Goal: Information Seeking & Learning: Learn about a topic

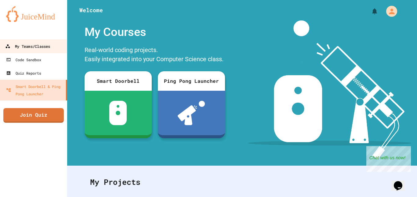
click at [54, 49] on link "My Teams/Classes" at bounding box center [33, 46] width 69 height 14
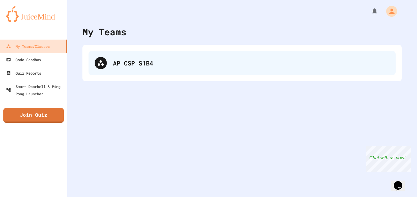
click at [152, 59] on div "AP CSP S1B4" at bounding box center [251, 63] width 276 height 9
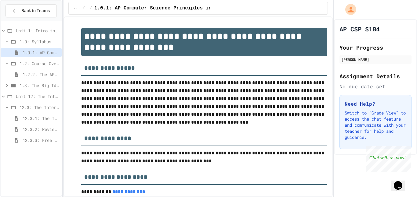
click at [51, 84] on span "1.3: The Big Ideas" at bounding box center [40, 85] width 40 height 6
click at [44, 106] on span "1.3.2: Big Idea 2 - Data" at bounding box center [41, 107] width 37 height 6
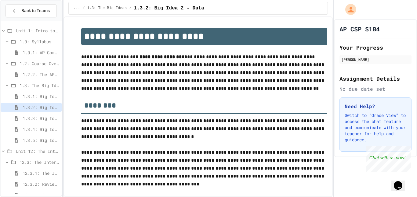
click at [34, 141] on span "1.3.5: Big Idea 5 - Impact of Computing" at bounding box center [41, 140] width 37 height 6
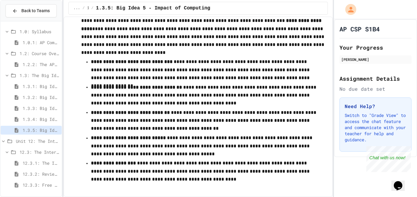
scroll to position [372, 0]
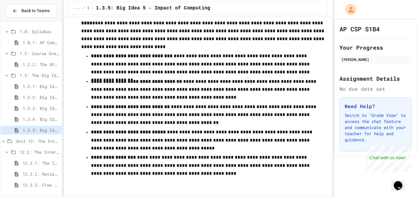
click at [141, 101] on p "**********" at bounding box center [204, 90] width 227 height 24
